Goal: Register for event/course

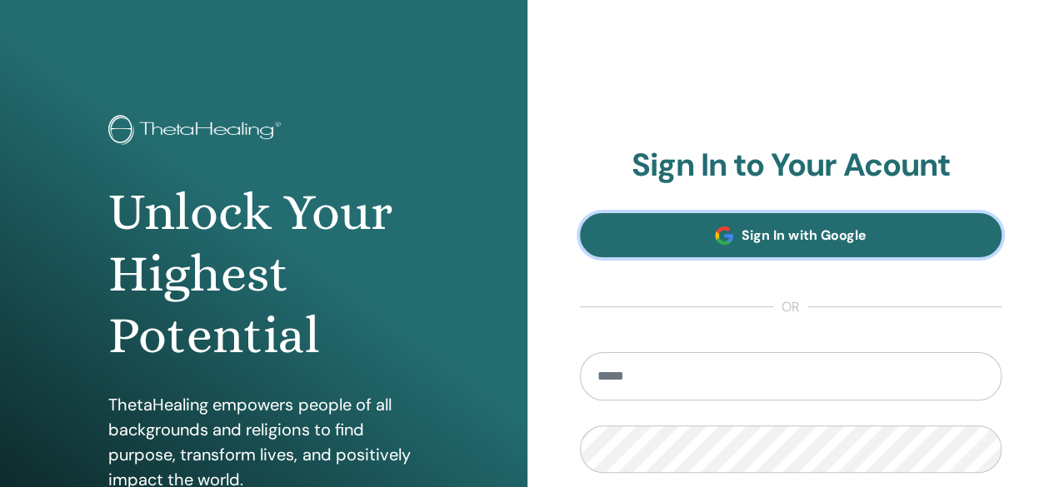
click at [730, 232] on span at bounding box center [724, 236] width 18 height 18
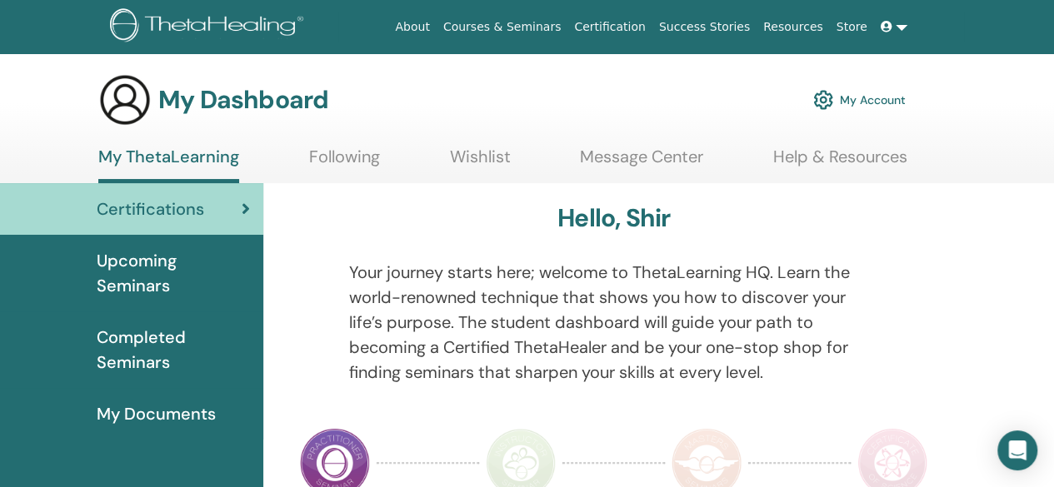
click at [158, 282] on span "Upcoming Seminars" at bounding box center [173, 273] width 153 height 50
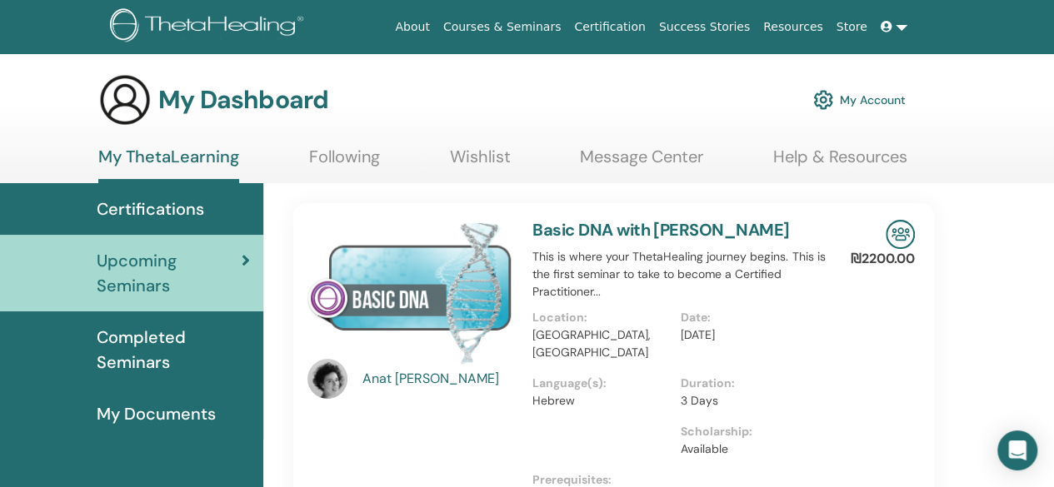
click at [153, 342] on span "Completed Seminars" at bounding box center [173, 350] width 153 height 50
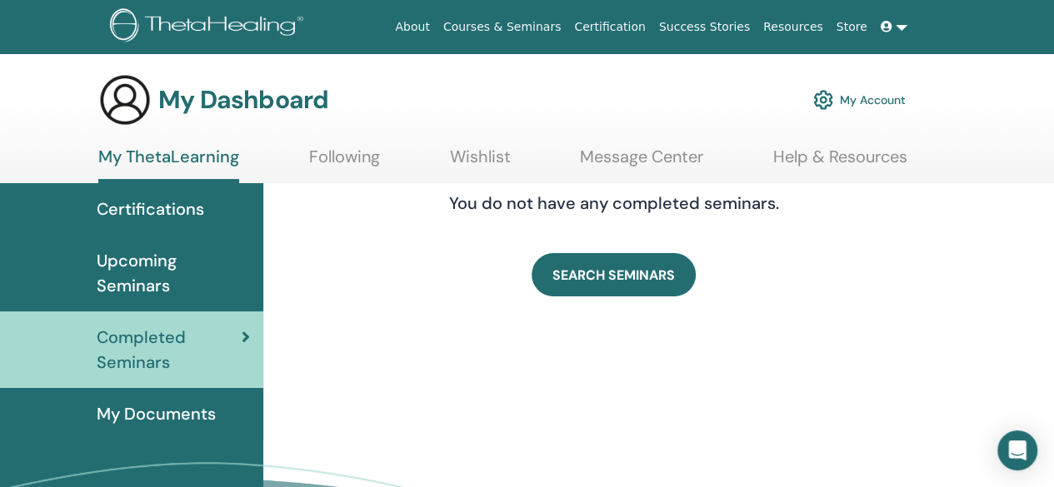
click at [178, 403] on span "My Documents" at bounding box center [156, 413] width 119 height 25
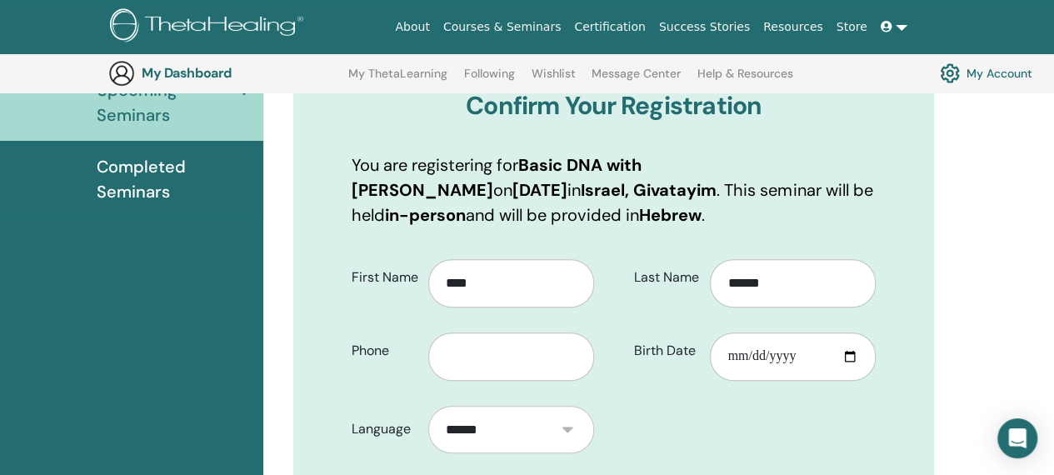
scroll to position [290, 0]
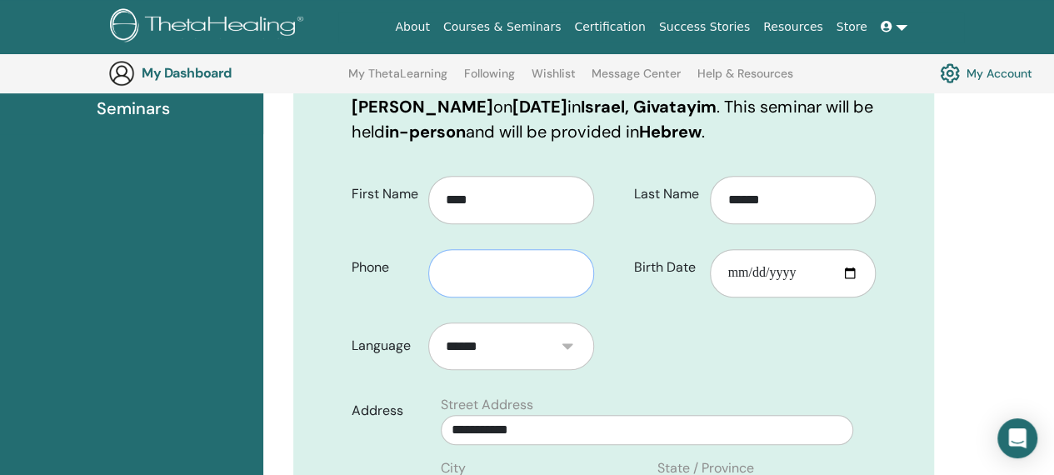
click at [502, 272] on input "text" at bounding box center [511, 273] width 166 height 48
type input "**********"
click at [787, 277] on input "Birth Date" at bounding box center [793, 273] width 166 height 48
click at [742, 279] on input "Birth Date" at bounding box center [793, 273] width 166 height 48
type input "**********"
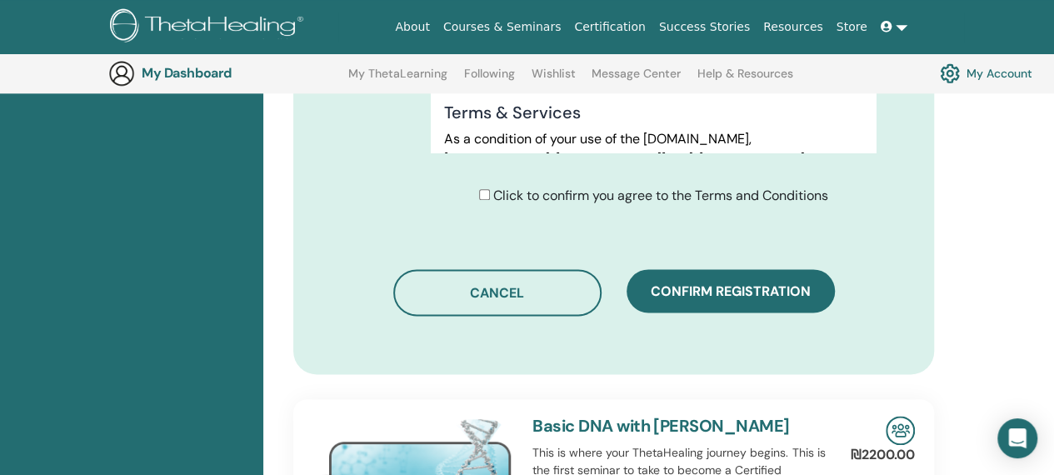
scroll to position [873, 0]
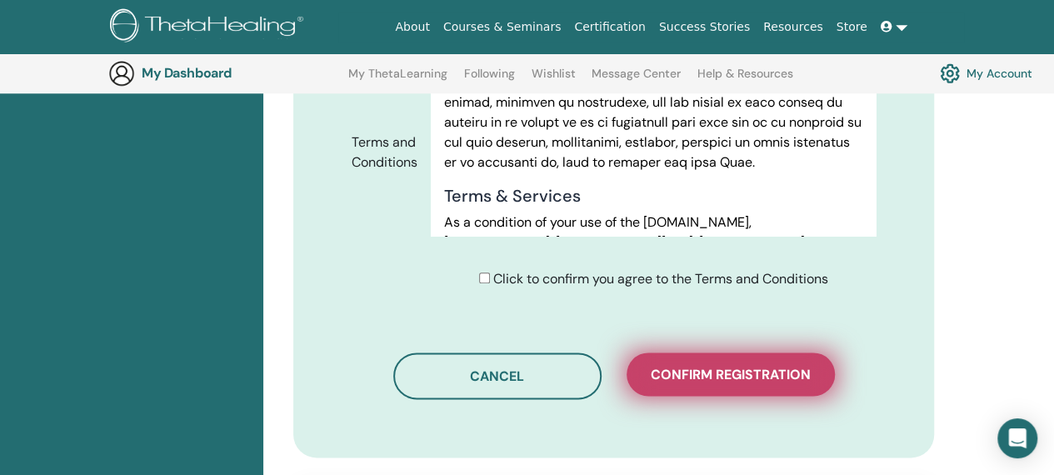
click at [686, 371] on span "Confirm registration" at bounding box center [731, 374] width 160 height 17
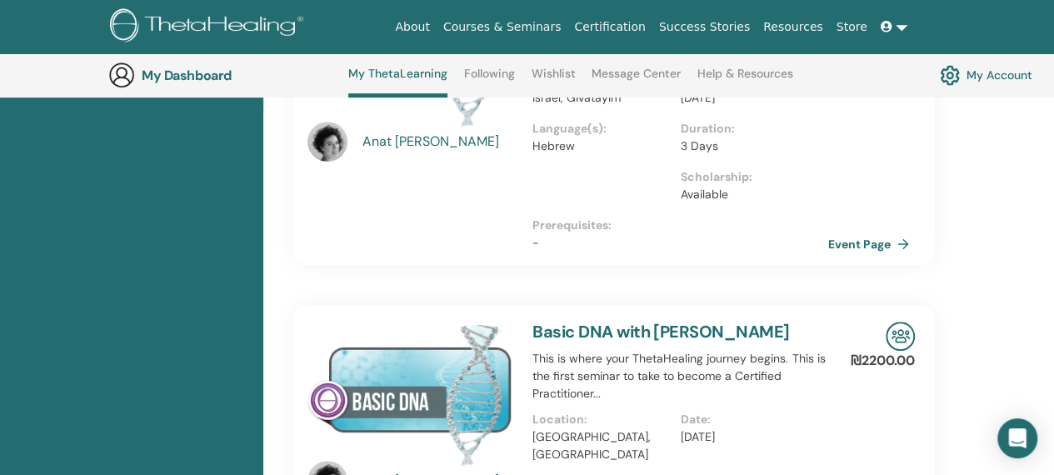
scroll to position [376, 0]
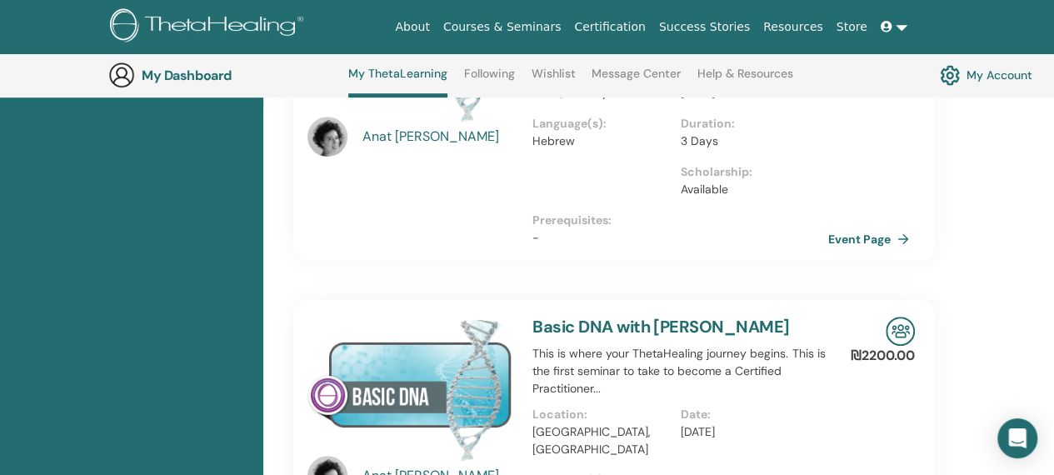
click at [916, 159] on div "₪2200.00 Event Page" at bounding box center [894, 110] width 62 height 299
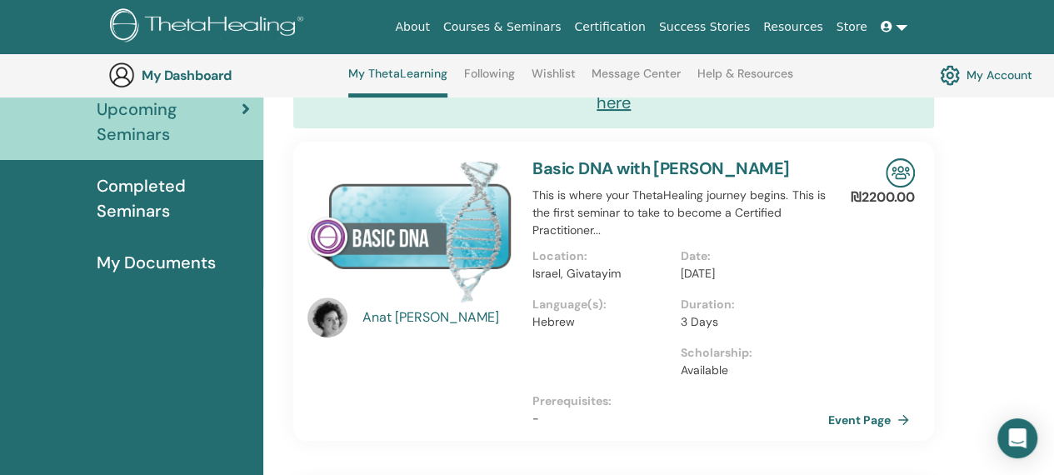
scroll to position [127, 0]
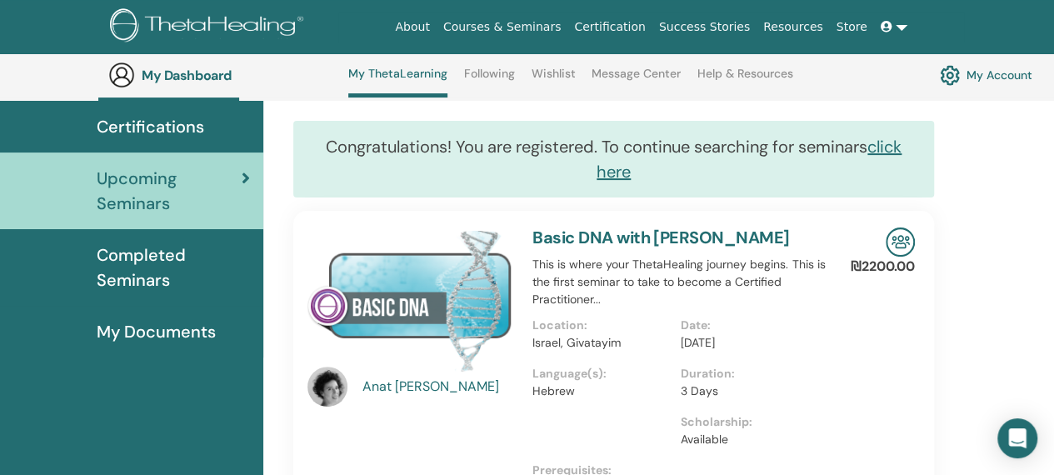
drag, startPoint x: 1040, startPoint y: 169, endPoint x: 1025, endPoint y: 176, distance: 16.4
